Goal: Use online tool/utility: Utilize a website feature to perform a specific function

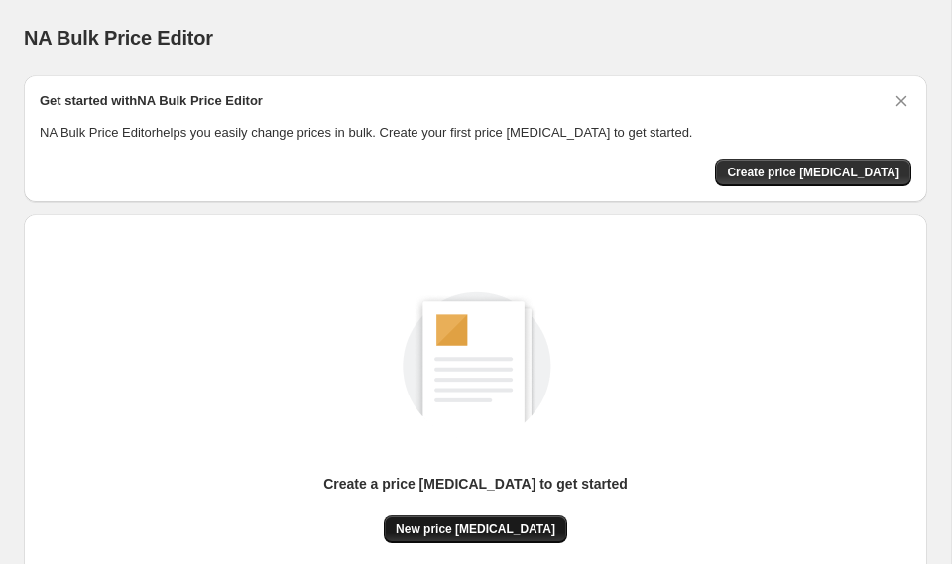
click at [491, 523] on span "New price [MEDICAL_DATA]" at bounding box center [476, 530] width 160 height 16
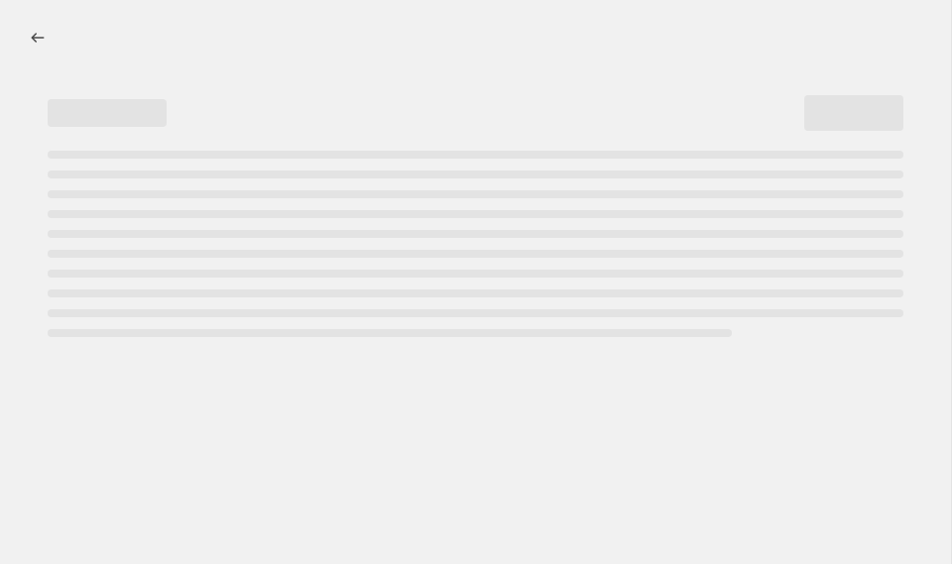
select select "percentage"
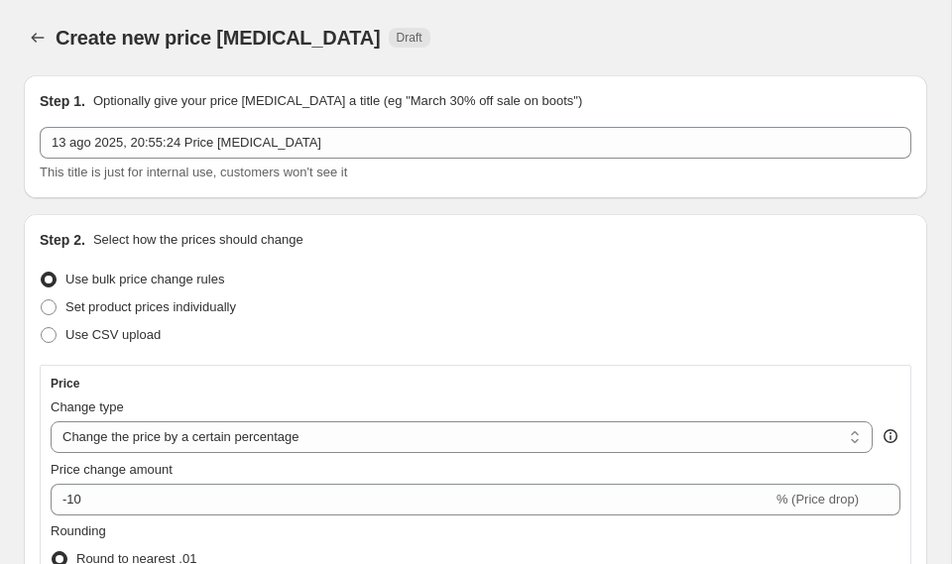
scroll to position [225, 0]
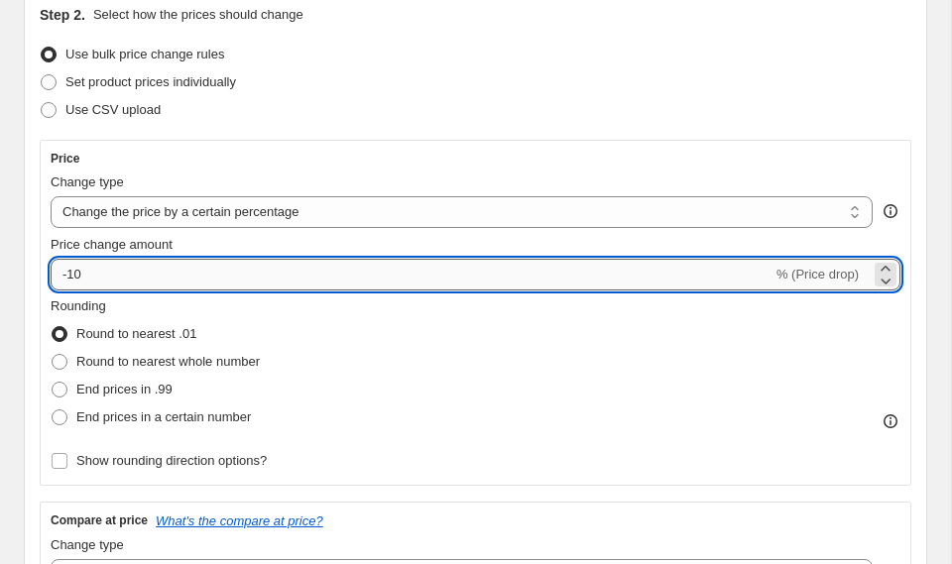
click at [297, 265] on input "-10" at bounding box center [412, 275] width 722 height 32
type input "-1"
type input "-30"
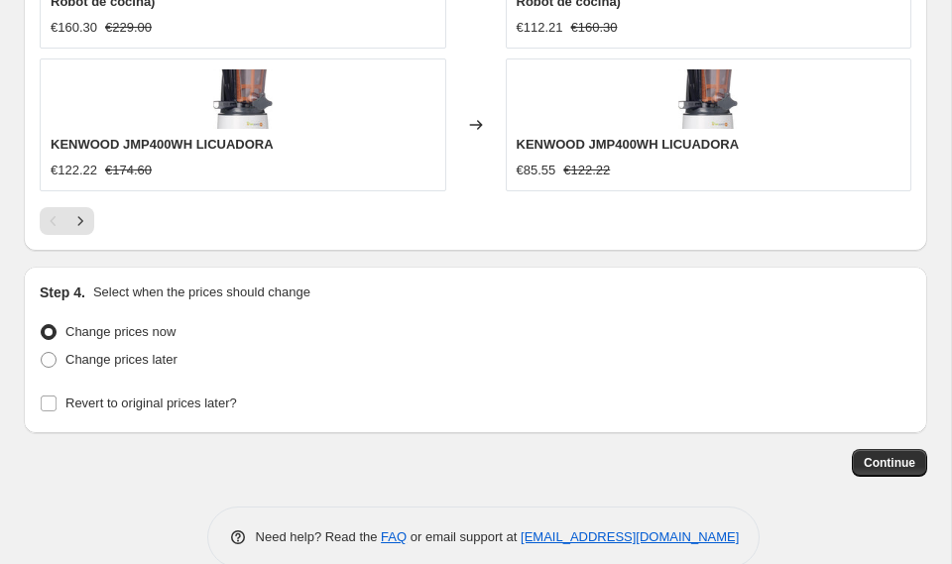
scroll to position [2101, 0]
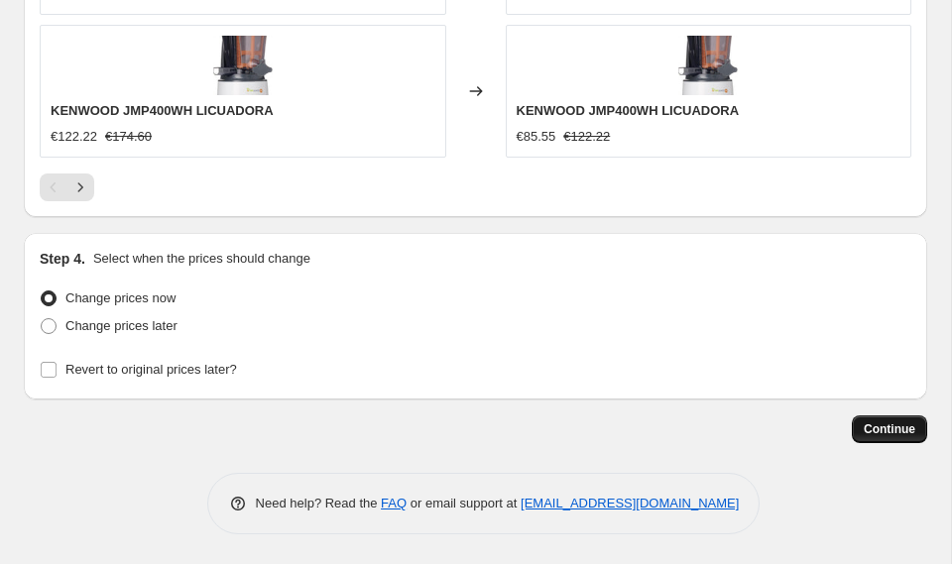
click at [872, 440] on button "Continue" at bounding box center [889, 430] width 75 height 28
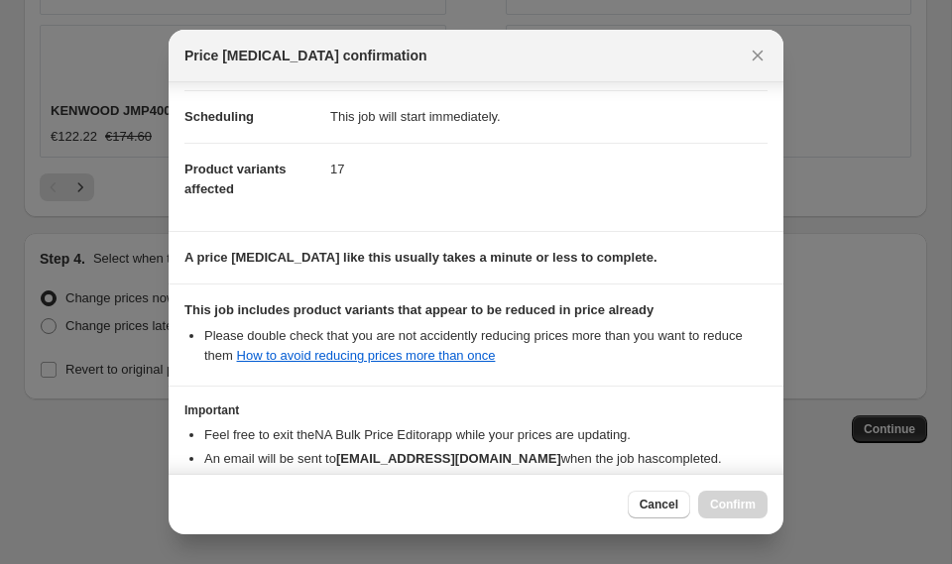
scroll to position [271, 0]
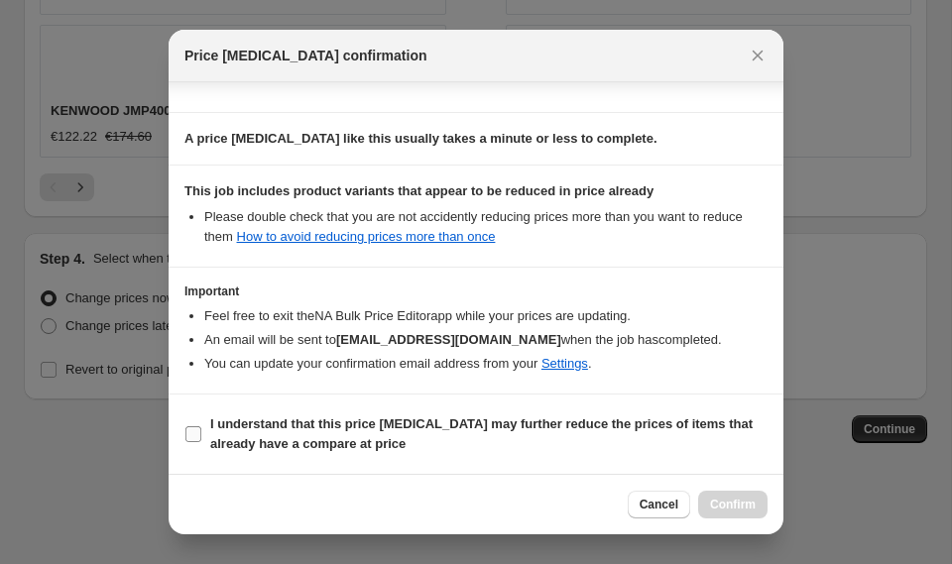
click at [403, 431] on b "I understand that this price [MEDICAL_DATA] may further reduce the prices of it…" at bounding box center [481, 434] width 542 height 35
click at [201, 431] on input "I understand that this price [MEDICAL_DATA] may further reduce the prices of it…" at bounding box center [193, 434] width 16 height 16
checkbox input "true"
click at [706, 510] on button "Confirm" at bounding box center [732, 505] width 69 height 28
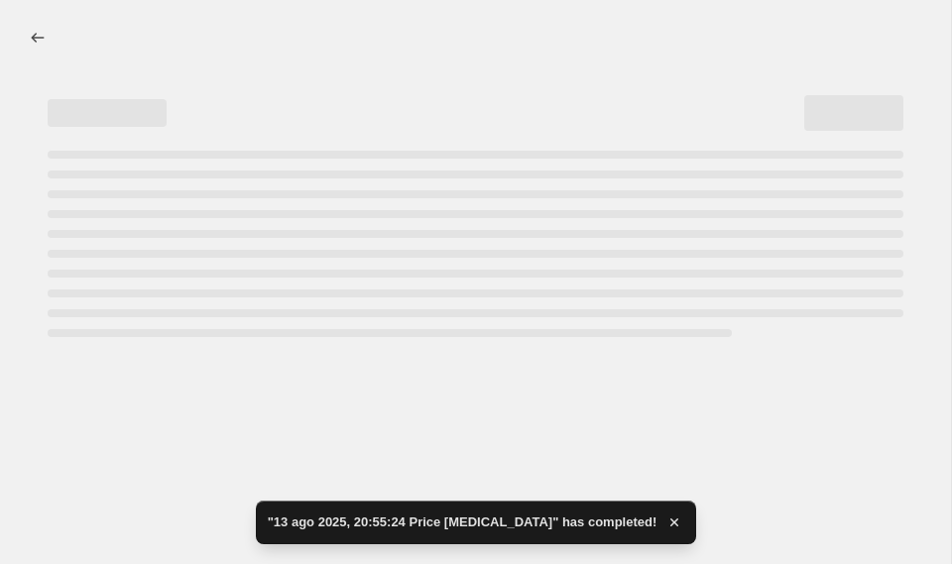
select select "percentage"
